Goal: Check status: Check status

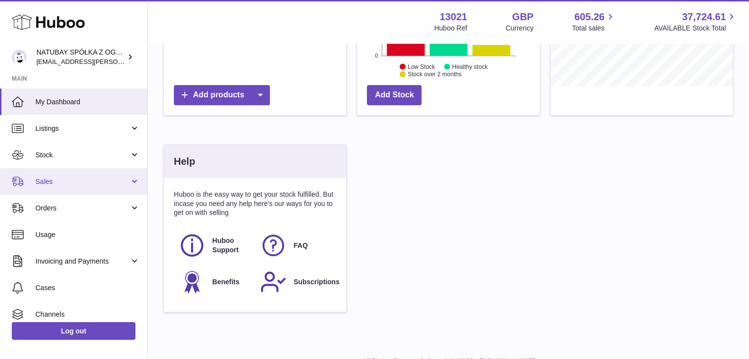
scroll to position [154, 183]
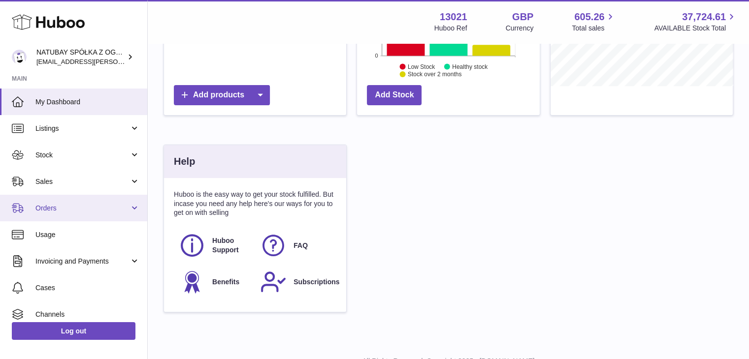
click at [93, 214] on link "Orders" at bounding box center [73, 208] width 147 height 27
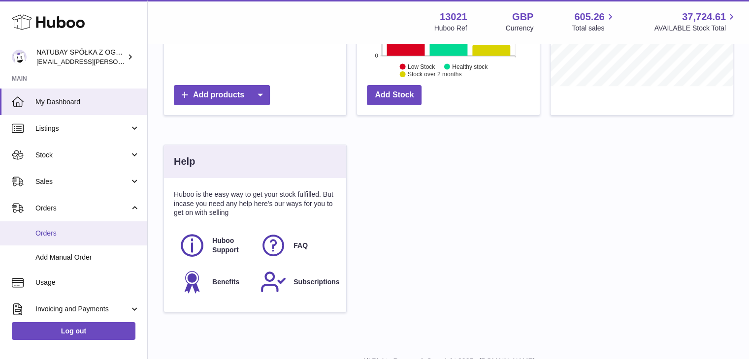
click at [81, 237] on span "Orders" at bounding box center [87, 233] width 104 height 9
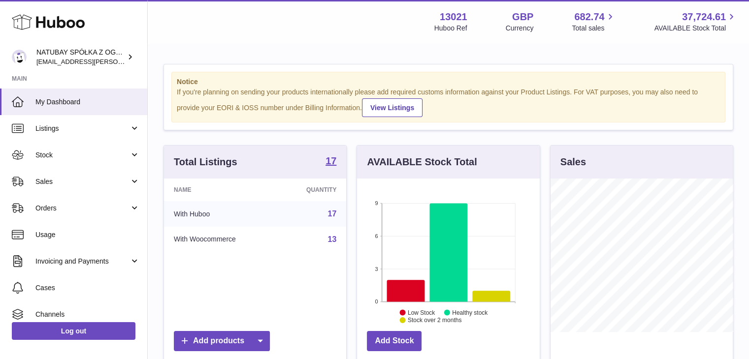
scroll to position [154, 183]
click at [105, 207] on span "Orders" at bounding box center [82, 208] width 94 height 9
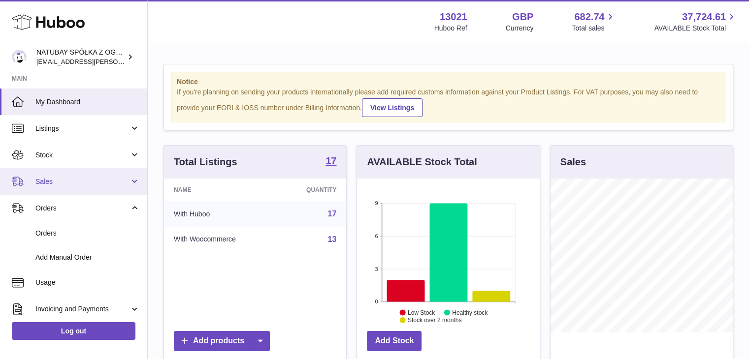
click at [97, 186] on span "Sales" at bounding box center [82, 181] width 94 height 9
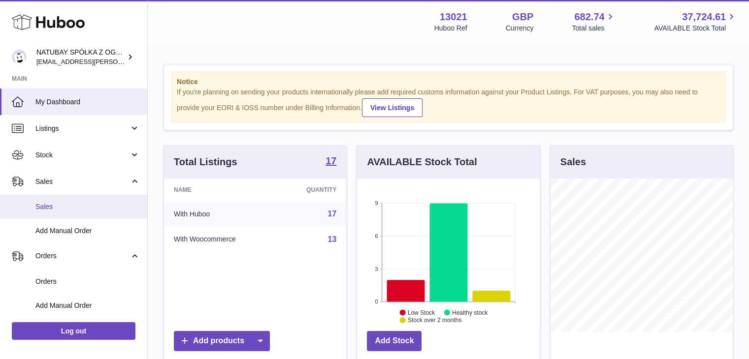
click at [87, 215] on link "Sales" at bounding box center [73, 207] width 147 height 24
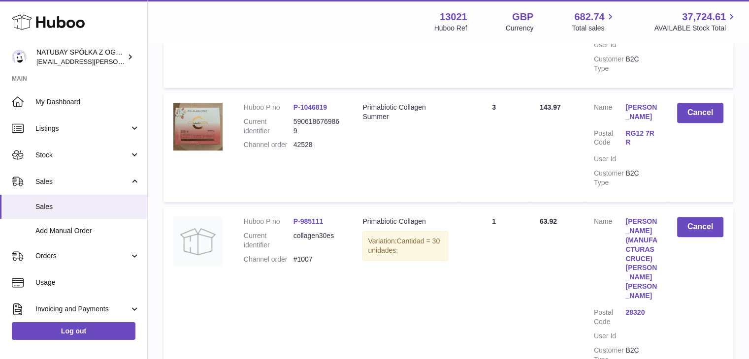
scroll to position [394, 0]
